Goal: Transaction & Acquisition: Download file/media

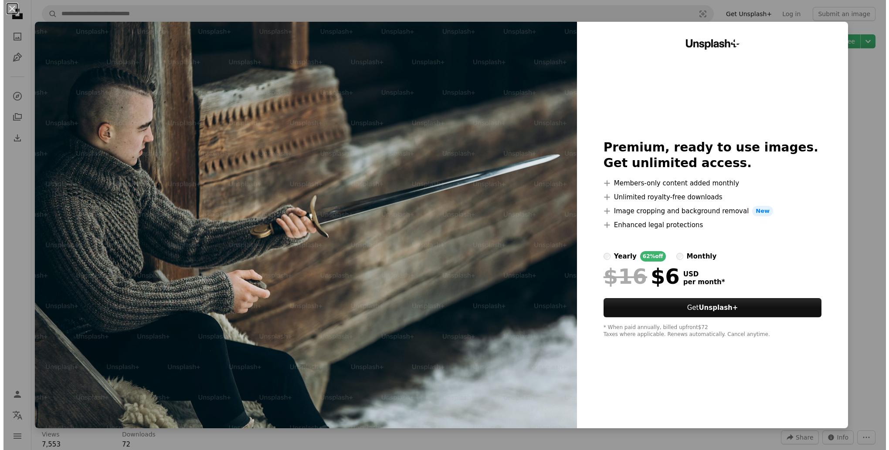
scroll to position [7710, 0]
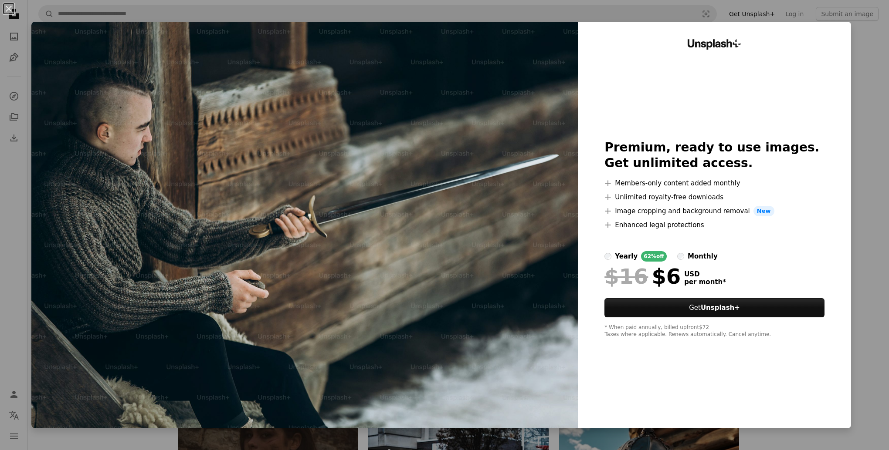
click at [467, 220] on img at bounding box center [304, 225] width 546 height 407
click at [854, 294] on div "An X shape Unsplash+ Premium, ready to use images. Get unlimited access. A plus…" at bounding box center [444, 225] width 889 height 450
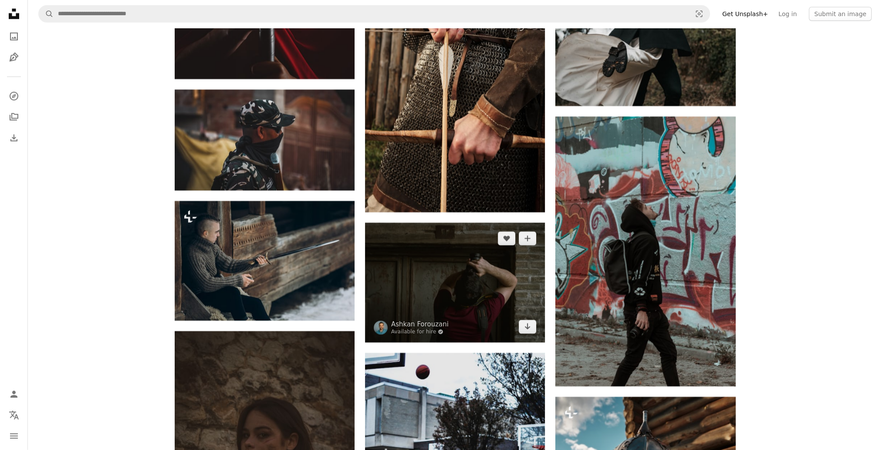
click at [440, 251] on img at bounding box center [455, 283] width 180 height 120
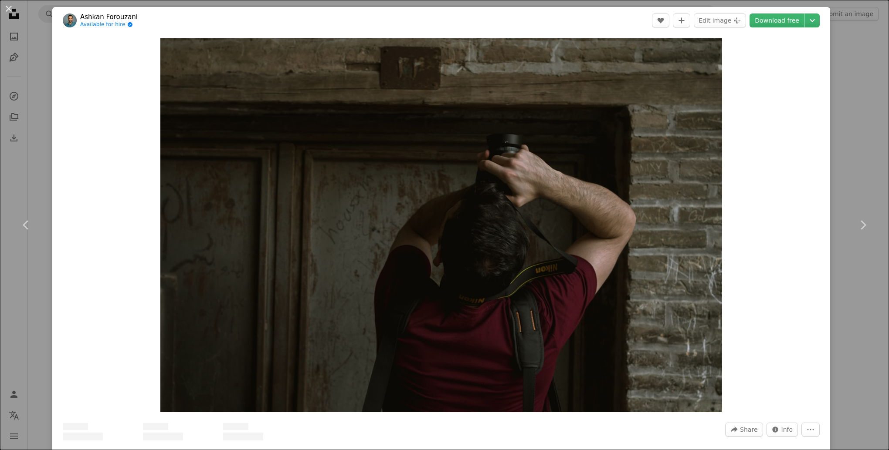
click at [824, 267] on div "An X shape Chevron left Chevron right [PERSON_NAME] Available for hire A checkm…" at bounding box center [444, 225] width 889 height 450
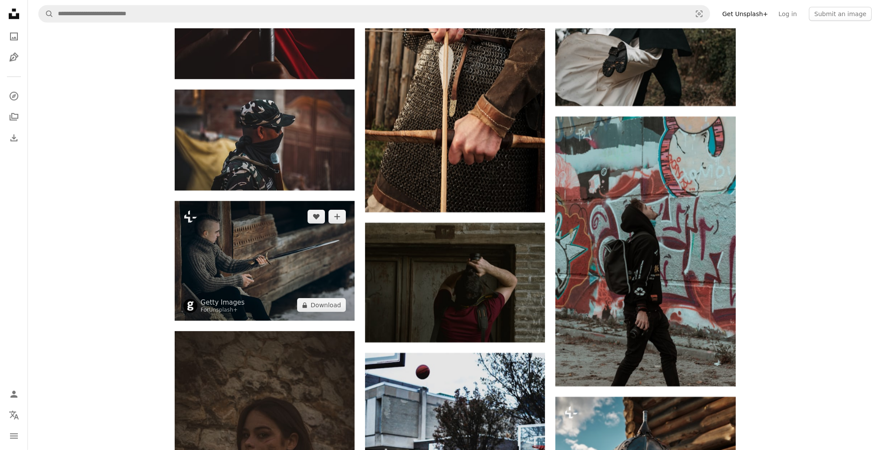
click at [282, 278] on img at bounding box center [265, 261] width 180 height 120
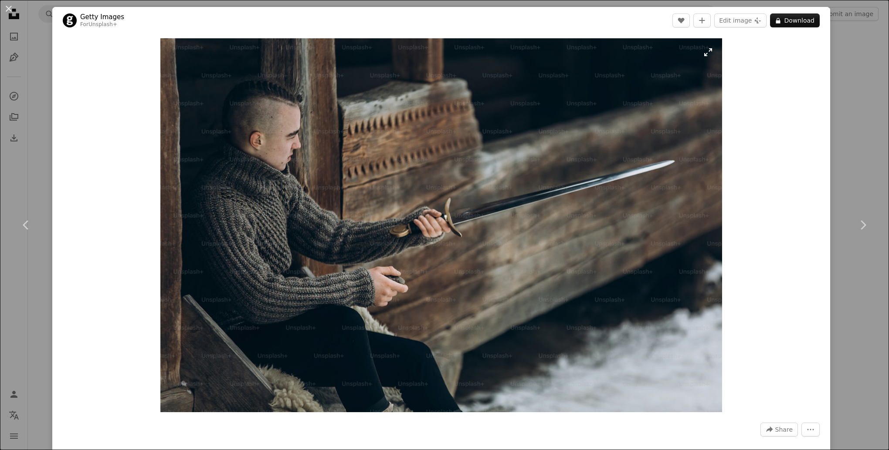
click at [562, 231] on img "Zoom in on this image" at bounding box center [440, 225] width 561 height 374
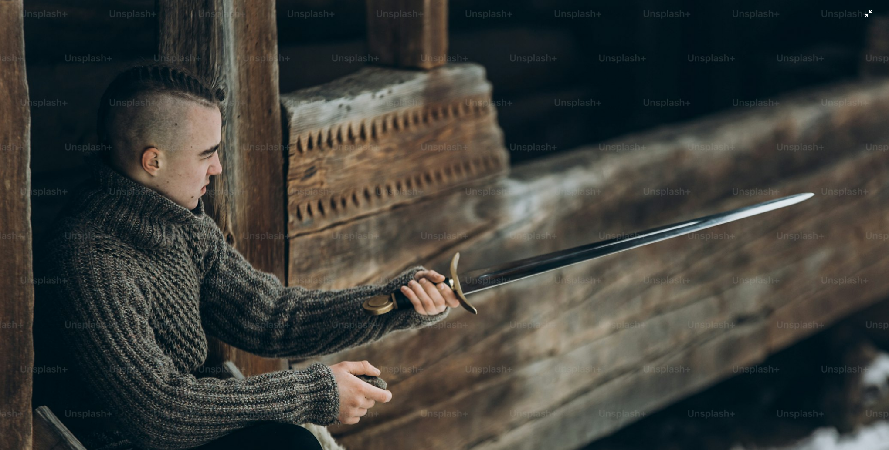
scroll to position [67, 0]
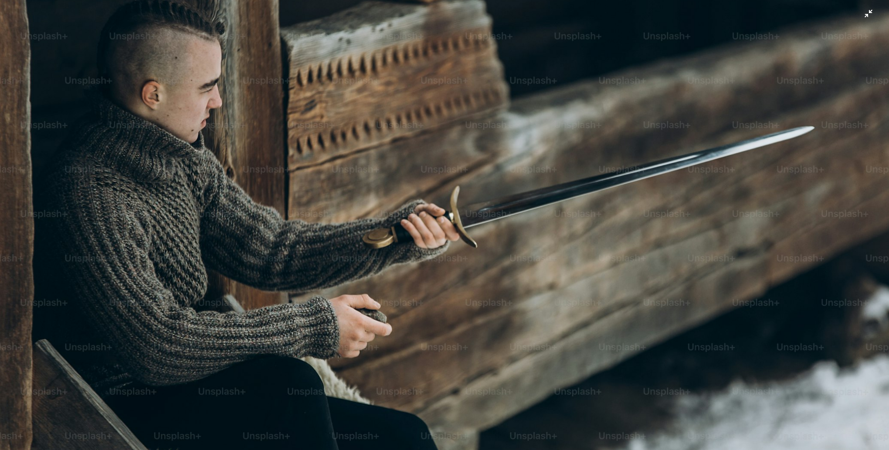
click at [796, 301] on img "Zoom out on this image" at bounding box center [444, 229] width 889 height 593
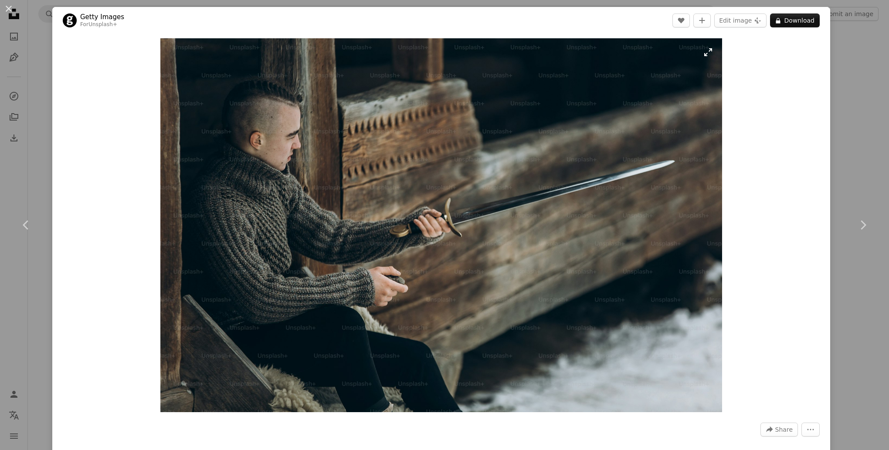
click at [648, 302] on img "Zoom in on this image" at bounding box center [440, 225] width 561 height 374
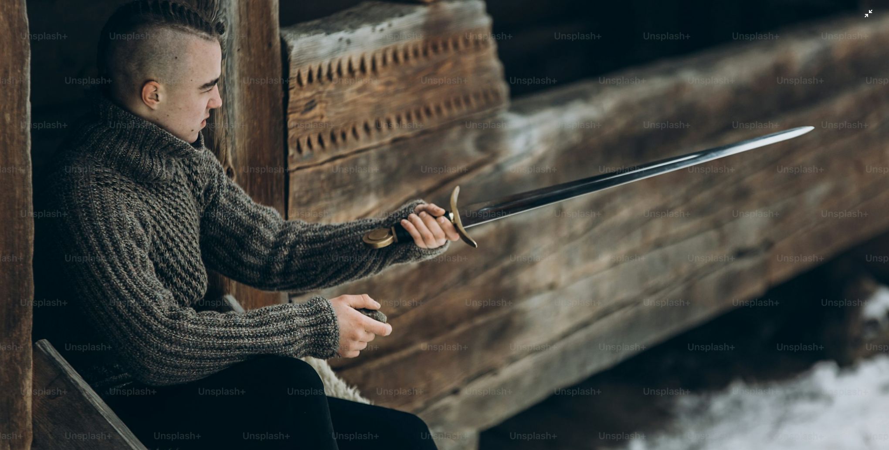
click at [640, 262] on img "Zoom out on this image" at bounding box center [444, 229] width 889 height 593
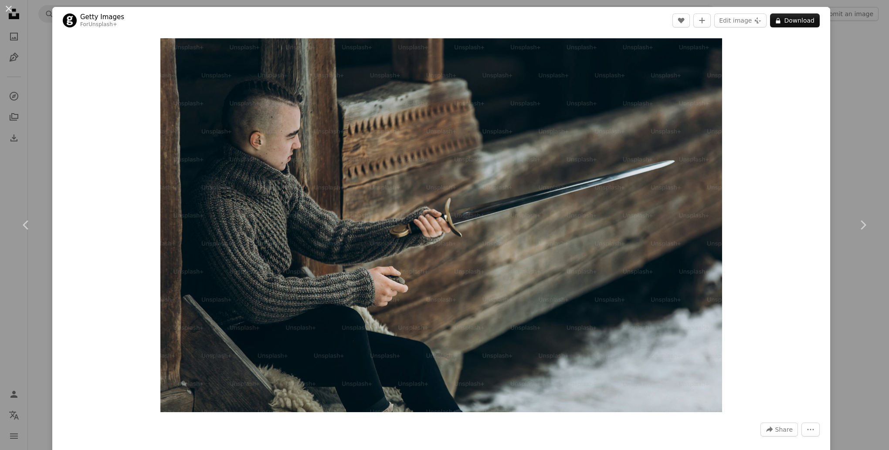
click at [842, 146] on div "An X shape Chevron left Chevron right Getty Images For Unsplash+ A heart A plus…" at bounding box center [444, 225] width 889 height 450
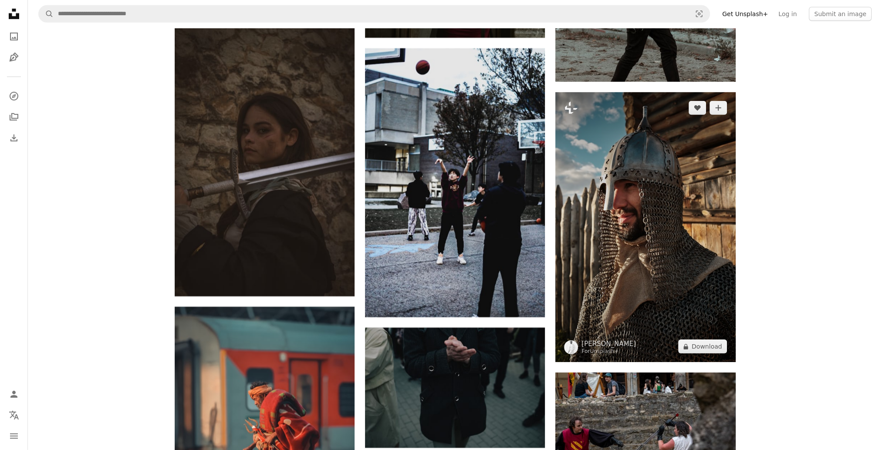
scroll to position [8233, 0]
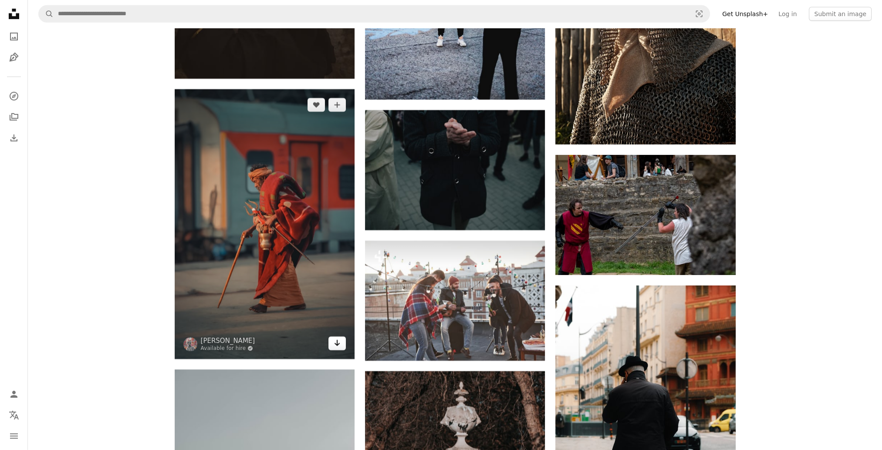
click at [336, 342] on icon "Download" at bounding box center [338, 343] width 6 height 6
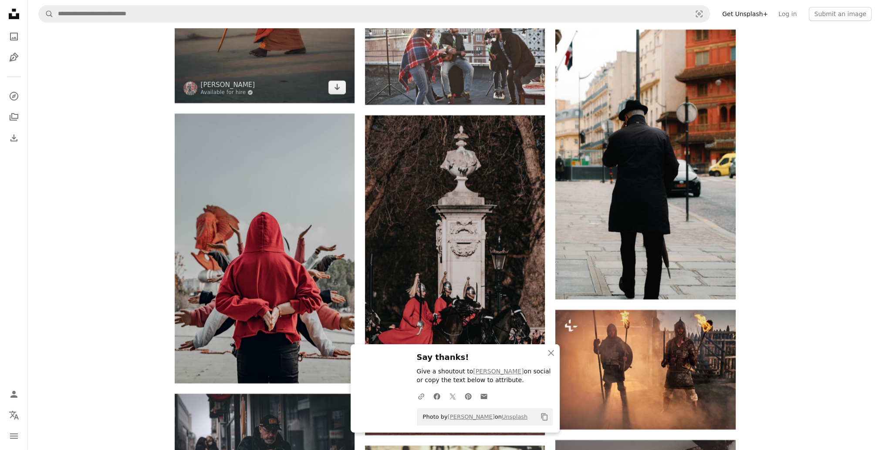
scroll to position [8538, 0]
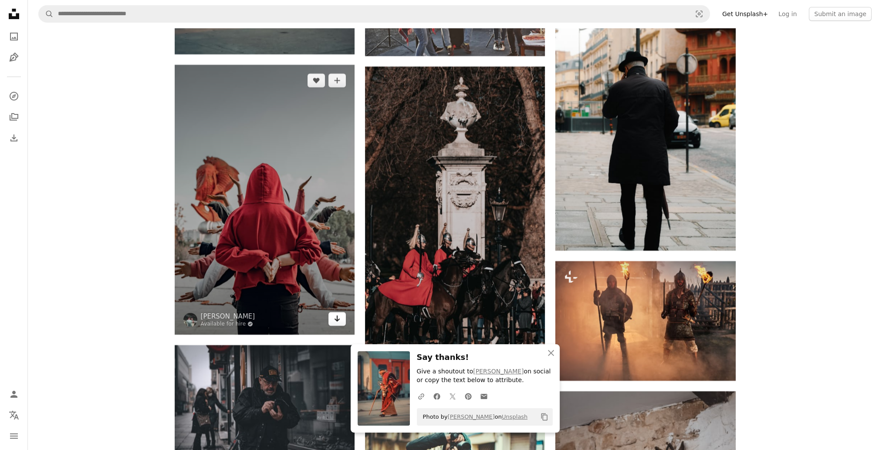
click at [338, 324] on icon "Arrow pointing down" at bounding box center [337, 319] width 7 height 10
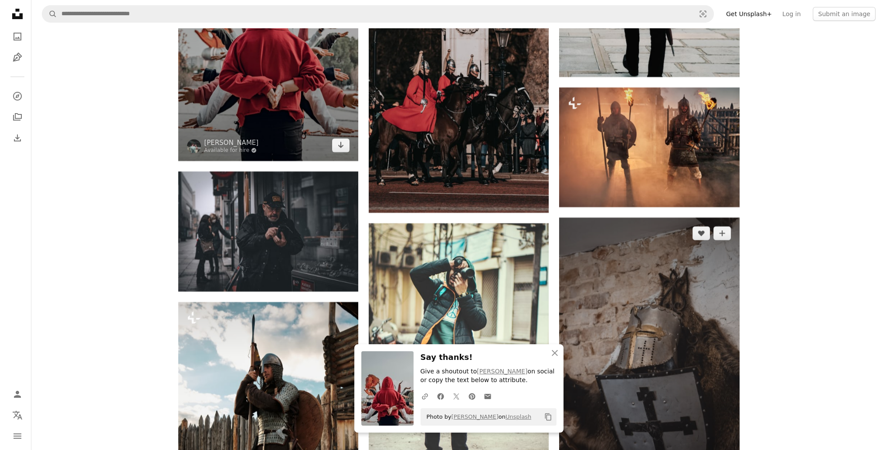
scroll to position [8712, 0]
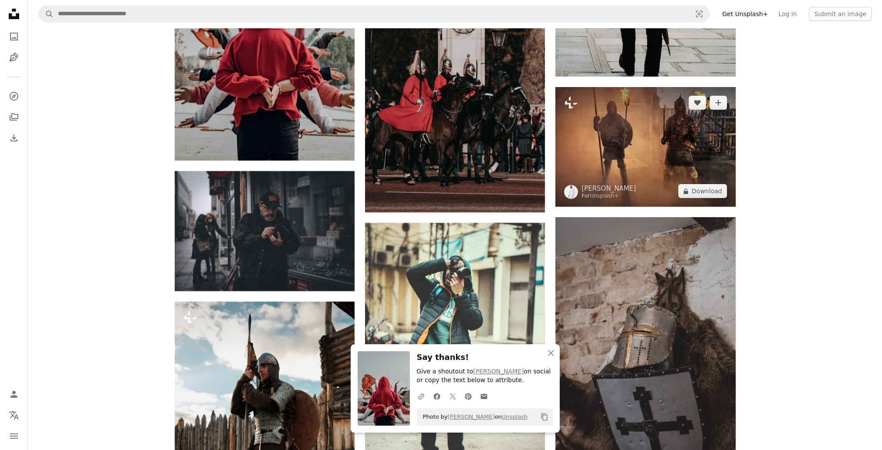
click at [680, 165] on img at bounding box center [645, 147] width 180 height 120
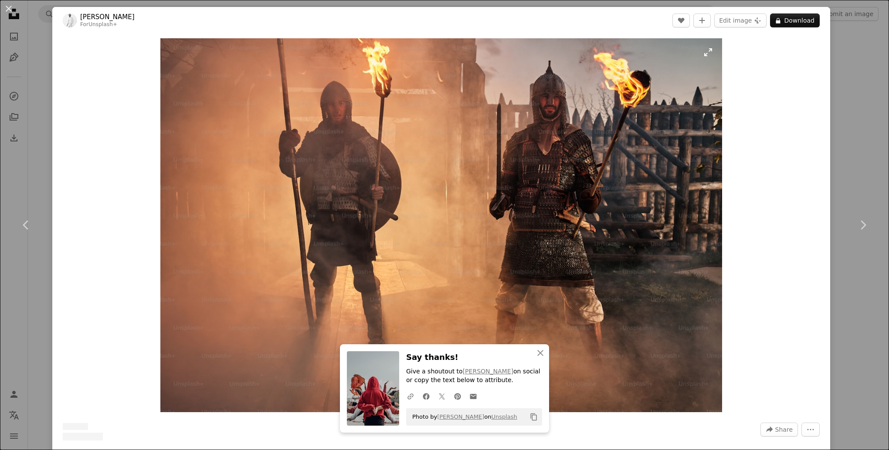
click at [647, 116] on img "Zoom in on this image" at bounding box center [440, 225] width 561 height 374
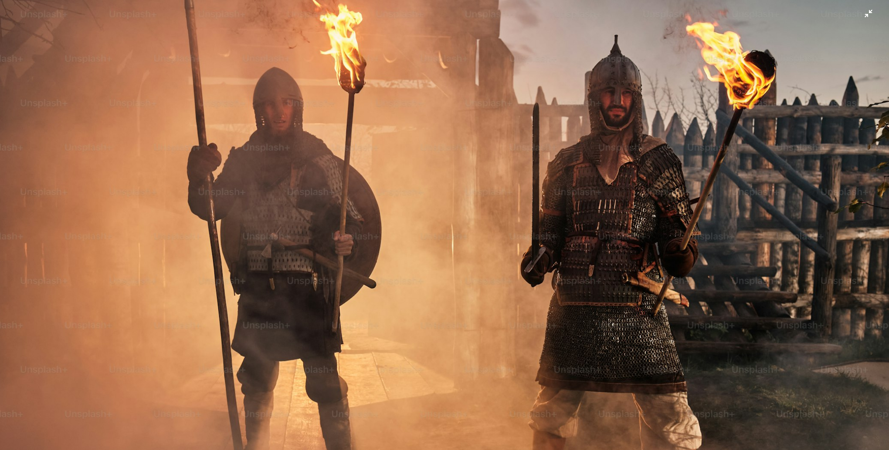
click at [713, 181] on img "Zoom out on this image" at bounding box center [444, 296] width 889 height 593
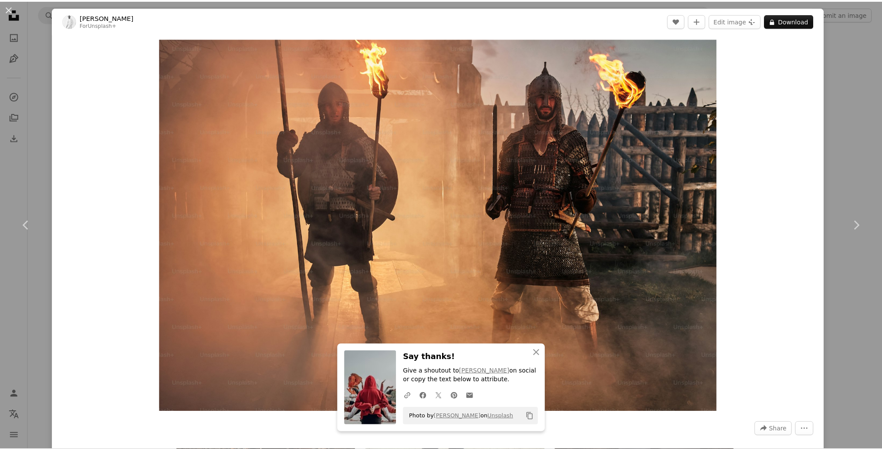
scroll to position [44, 0]
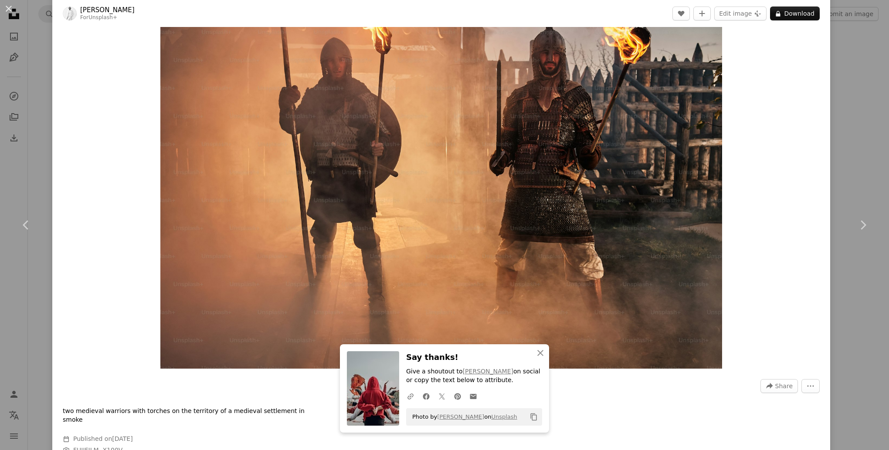
drag, startPoint x: 850, startPoint y: 80, endPoint x: 727, endPoint y: 169, distance: 152.0
click at [849, 81] on div "An X shape Chevron left Chevron right An X shape Close Say thanks! Give a shout…" at bounding box center [444, 225] width 889 height 450
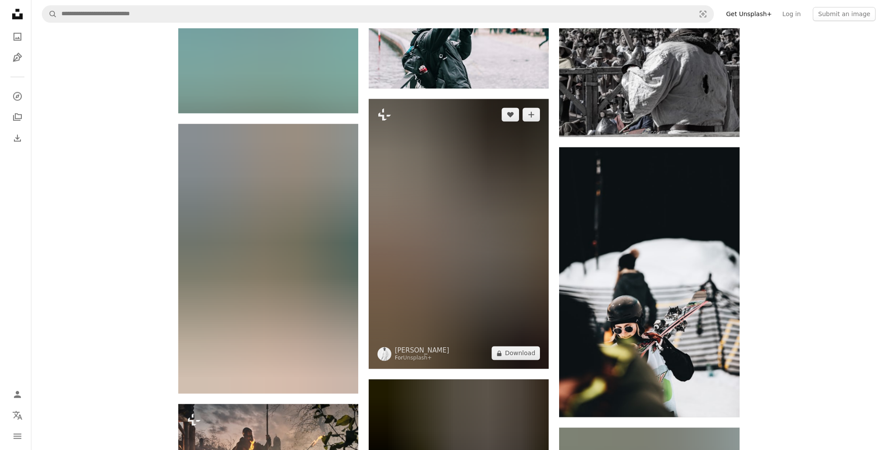
scroll to position [10454, 0]
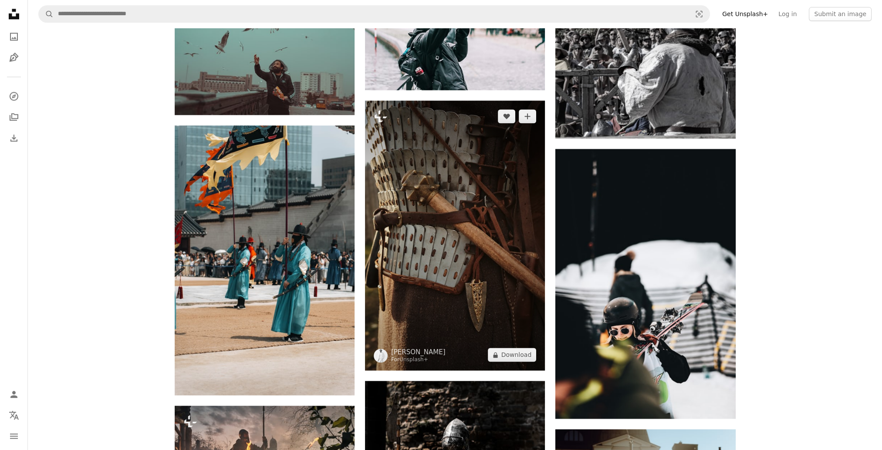
click at [485, 196] on img at bounding box center [455, 236] width 180 height 270
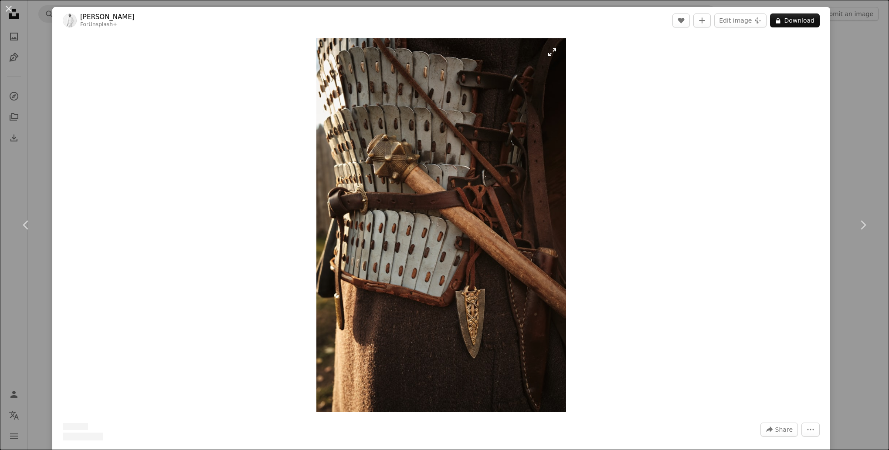
click at [488, 193] on img "Zoom in on this image" at bounding box center [441, 225] width 250 height 374
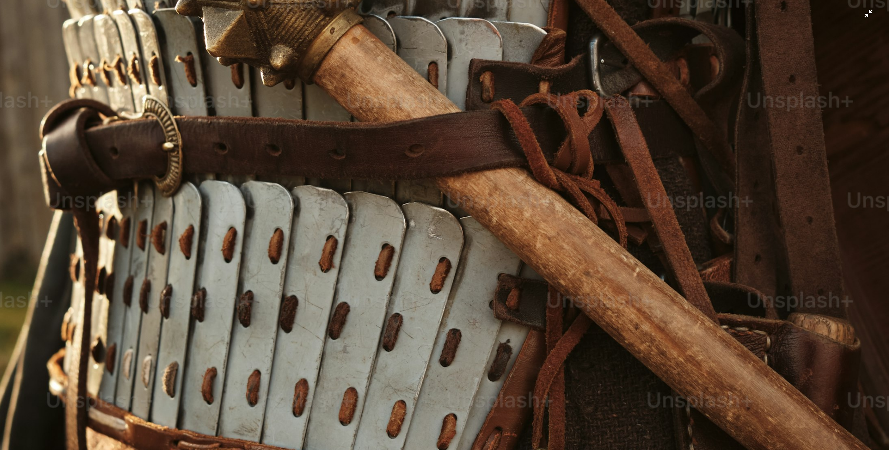
scroll to position [257, 0]
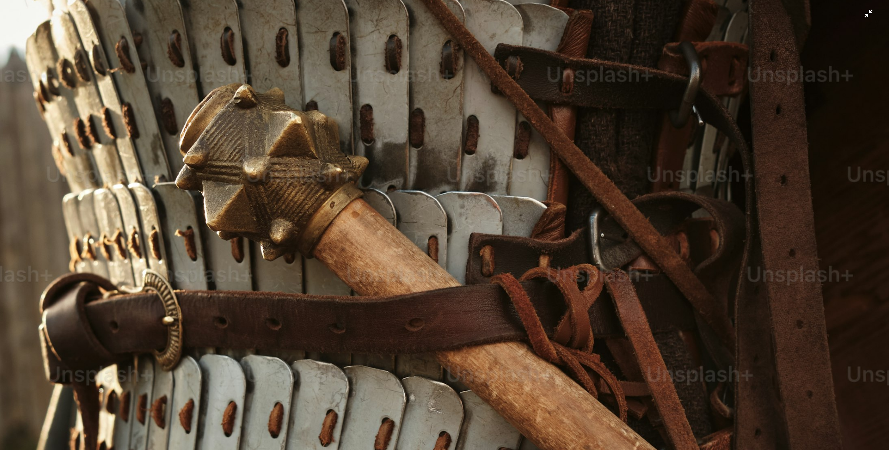
click at [517, 186] on img "Zoom out on this image" at bounding box center [444, 409] width 889 height 1334
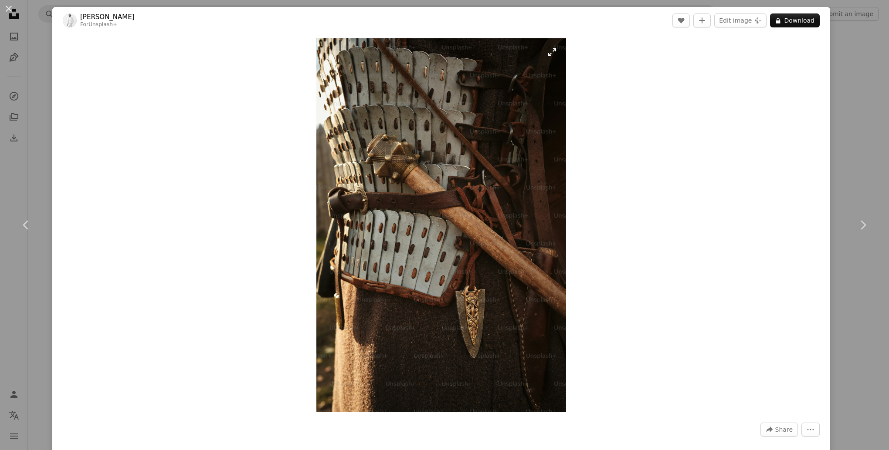
click at [436, 163] on img "Zoom in on this image" at bounding box center [441, 225] width 250 height 374
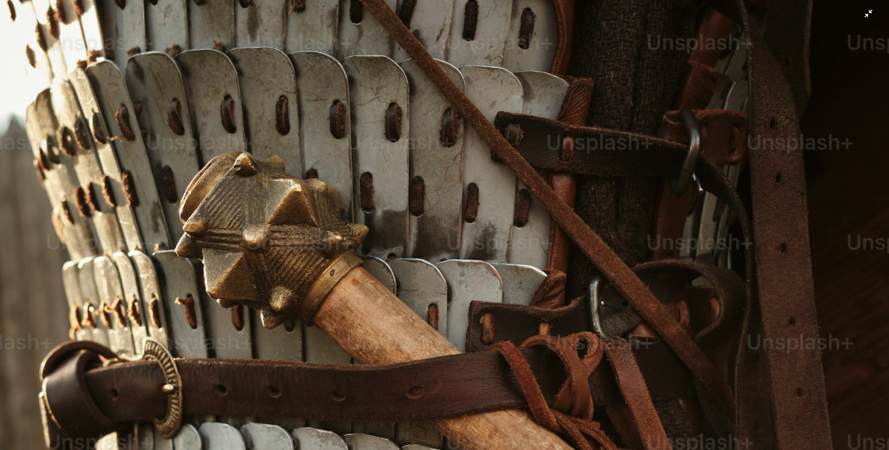
scroll to position [170, 0]
